Goal: Task Accomplishment & Management: Complete application form

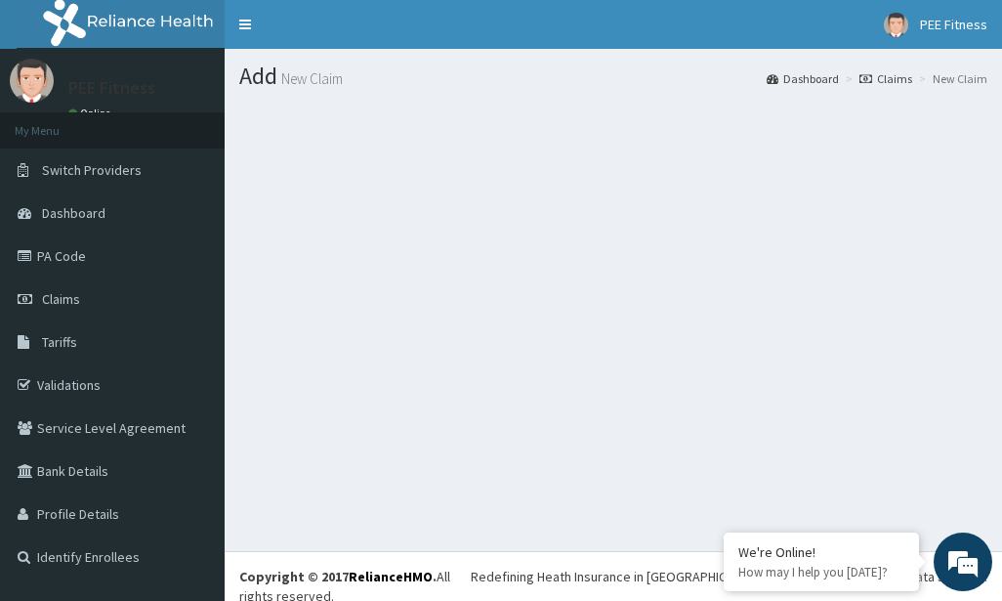
drag, startPoint x: 136, startPoint y: 309, endPoint x: 708, endPoint y: 523, distance: 611.1
click at [136, 309] on link "Claims" at bounding box center [112, 298] width 225 height 43
click at [82, 296] on link "Claims" at bounding box center [112, 298] width 225 height 43
click at [53, 303] on span "Claims" at bounding box center [61, 299] width 38 height 18
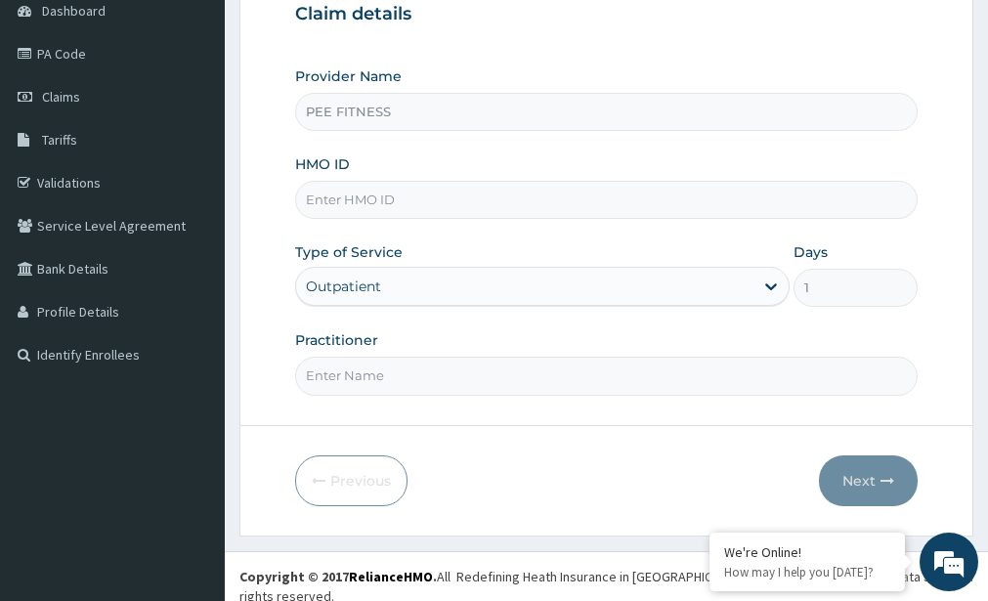
click at [384, 384] on input "Practitioner" at bounding box center [606, 376] width 622 height 38
type input "gym"
click at [339, 199] on input "HMO ID" at bounding box center [606, 200] width 622 height 38
type input "wos/110009/a"
click at [872, 484] on button "Next" at bounding box center [868, 480] width 99 height 51
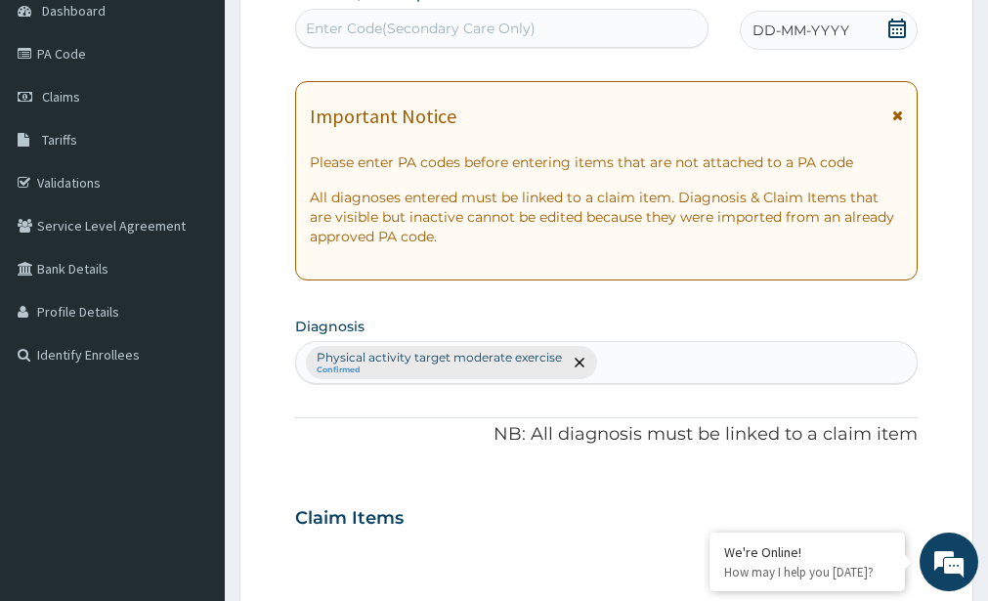
drag, startPoint x: 710, startPoint y: 487, endPoint x: 327, endPoint y: 24, distance: 600.8
click at [327, 24] on div "Enter Code(Secondary Care Only)" at bounding box center [421, 29] width 230 height 20
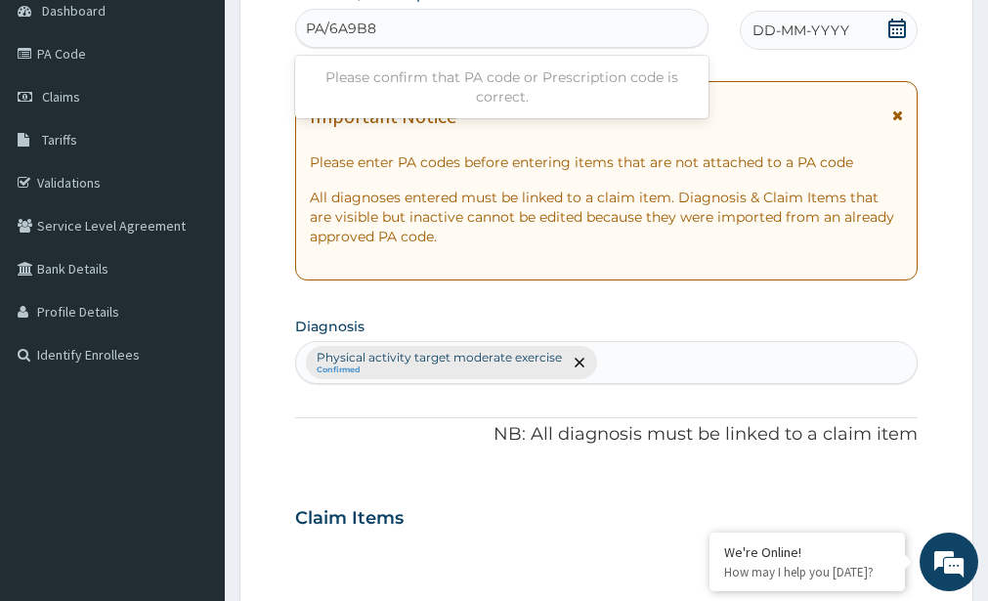
type input "PA/6A9B85"
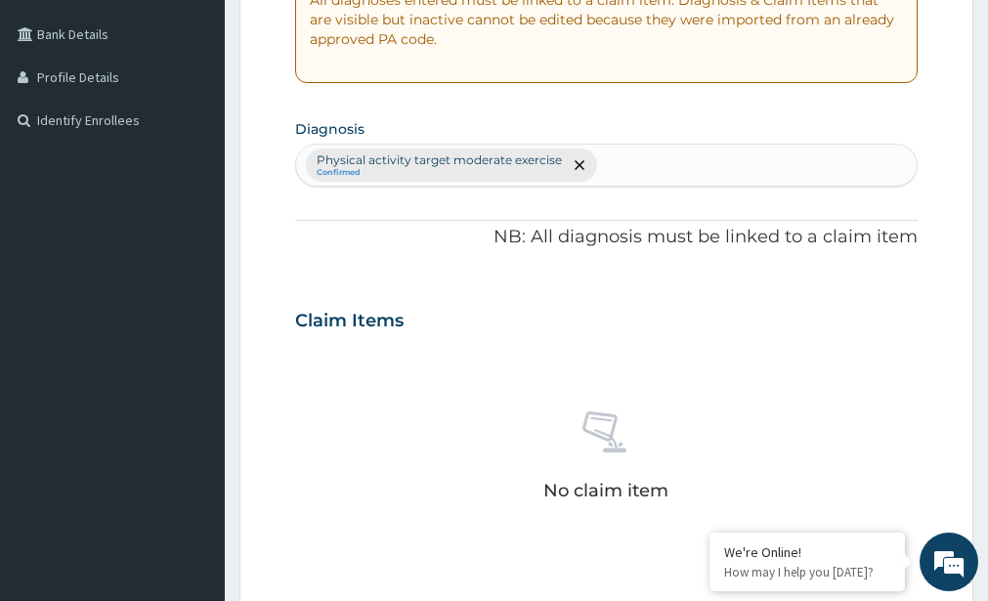
scroll to position [884, 0]
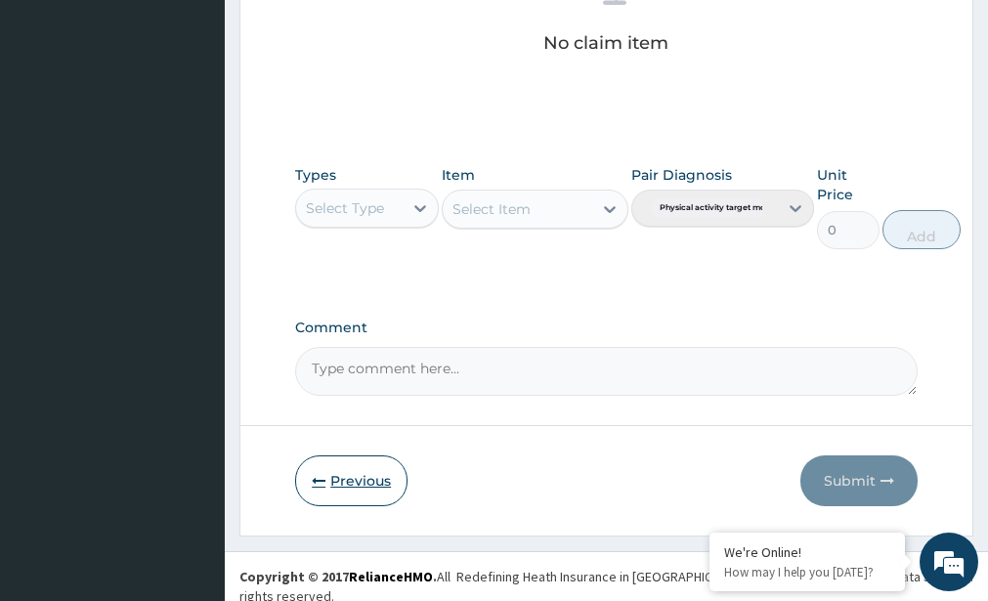
click at [331, 467] on button "Previous" at bounding box center [351, 480] width 112 height 51
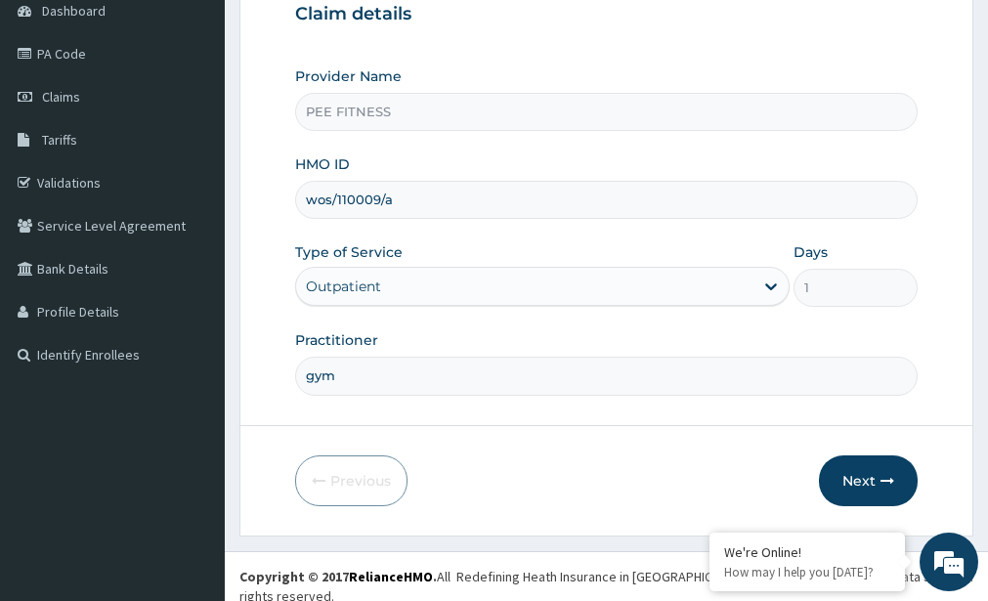
click at [373, 196] on input "wos/110009/a" at bounding box center [606, 200] width 622 height 38
drag, startPoint x: 393, startPoint y: 199, endPoint x: 310, endPoint y: 197, distance: 83.1
click at [308, 198] on input "wos/110009/a" at bounding box center [606, 200] width 622 height 38
type input "WOS/11009/a"
click at [872, 488] on button "Next" at bounding box center [868, 480] width 99 height 51
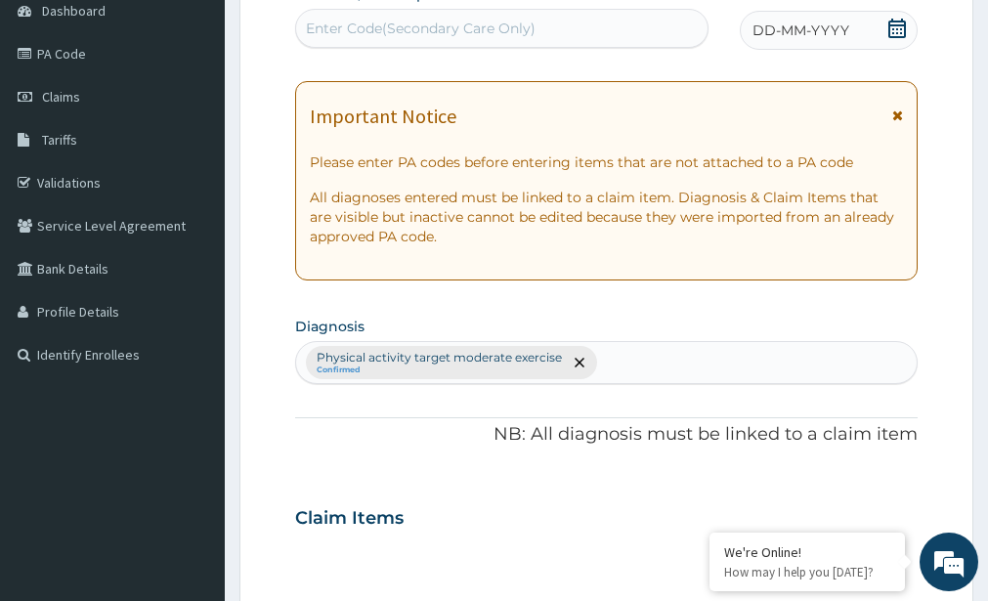
click at [346, 28] on div "Enter Code(Secondary Care Only)" at bounding box center [421, 29] width 230 height 20
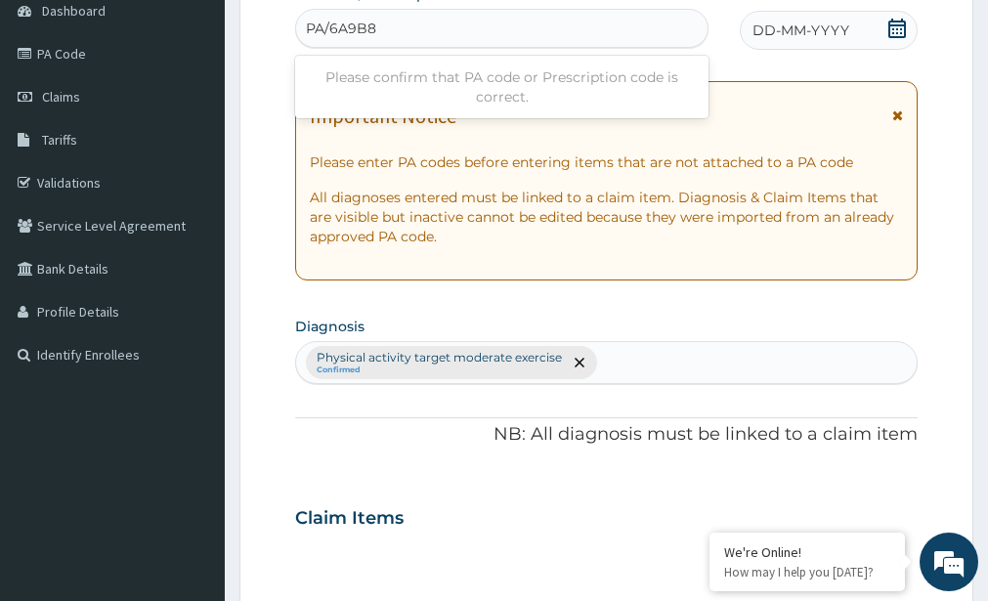
type input "PA/6A9B85"
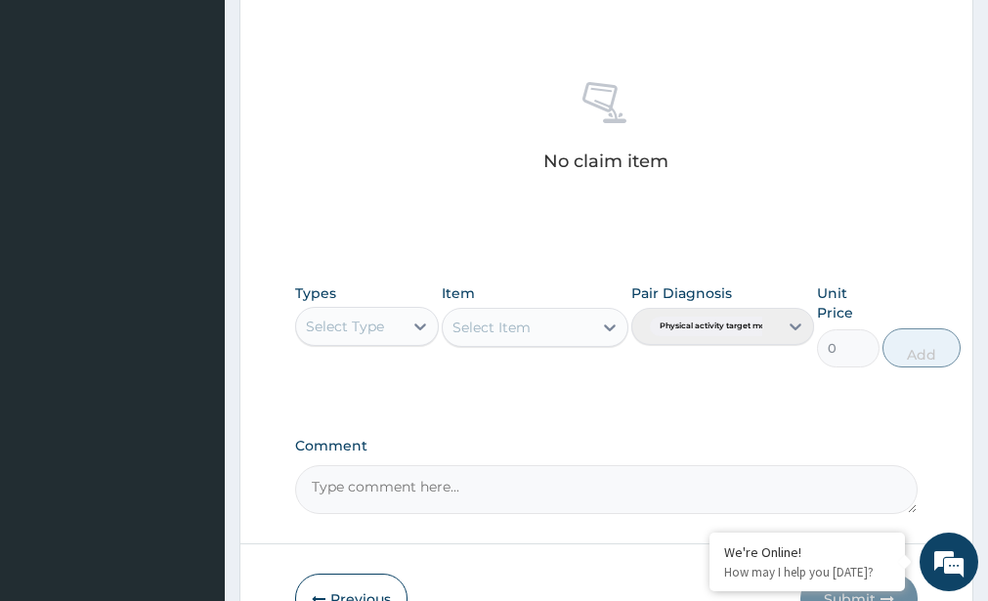
scroll to position [884, 0]
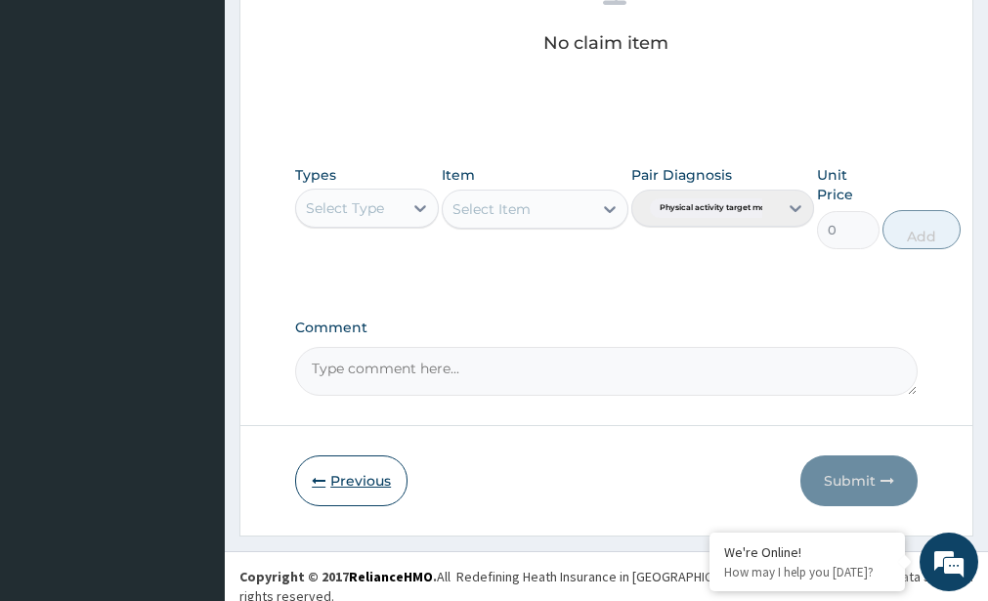
click at [347, 489] on button "Previous" at bounding box center [351, 480] width 112 height 51
